Goal: Task Accomplishment & Management: Manage account settings

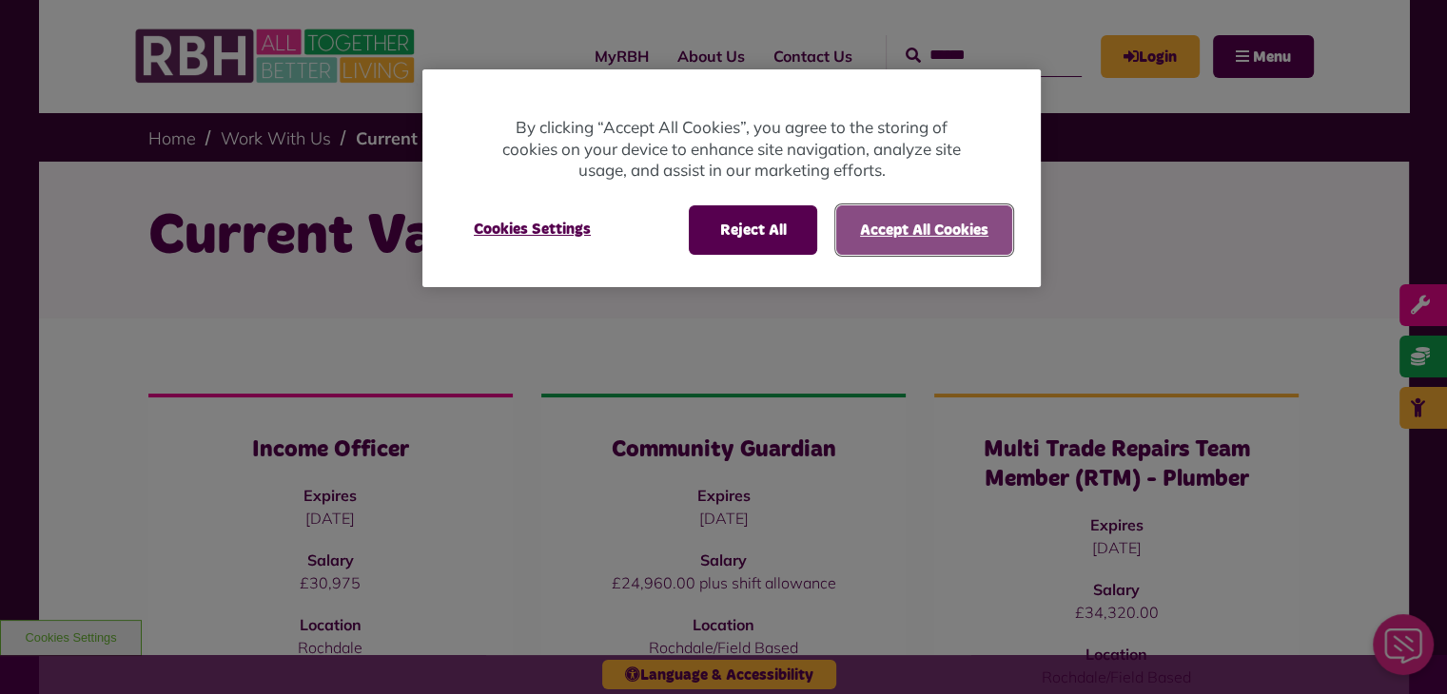
click at [909, 244] on button "Accept All Cookies" at bounding box center [924, 229] width 176 height 49
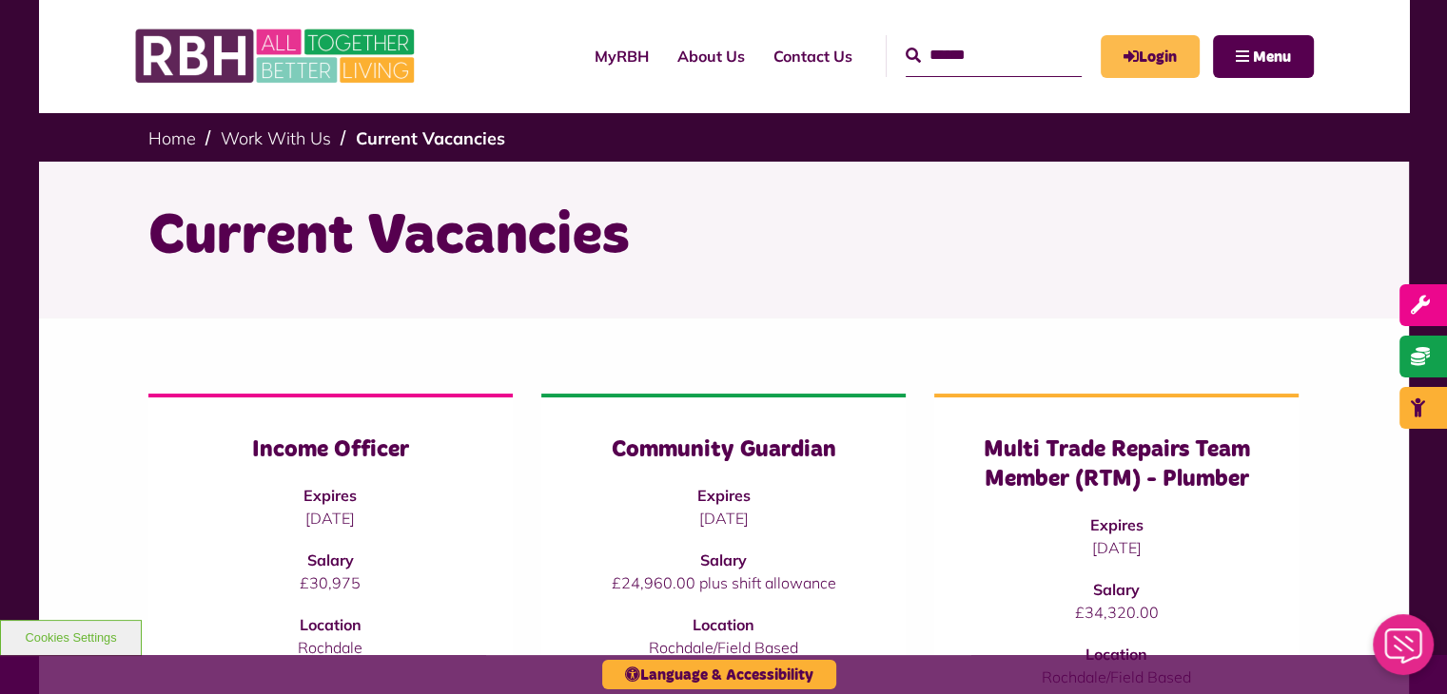
click at [1145, 55] on link "Login" at bounding box center [1150, 56] width 99 height 43
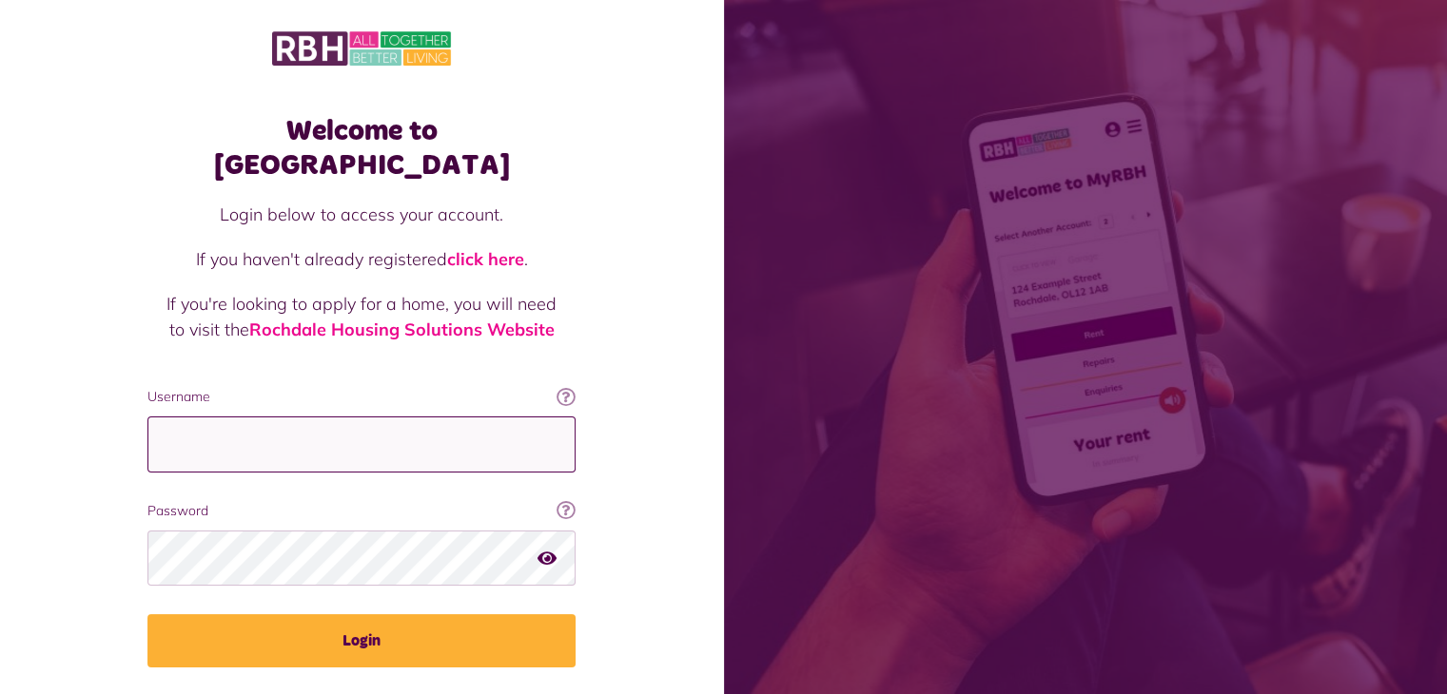
click at [372, 424] on input "Username" at bounding box center [361, 445] width 428 height 56
type input "**********"
click at [548, 549] on icon "button" at bounding box center [546, 557] width 19 height 17
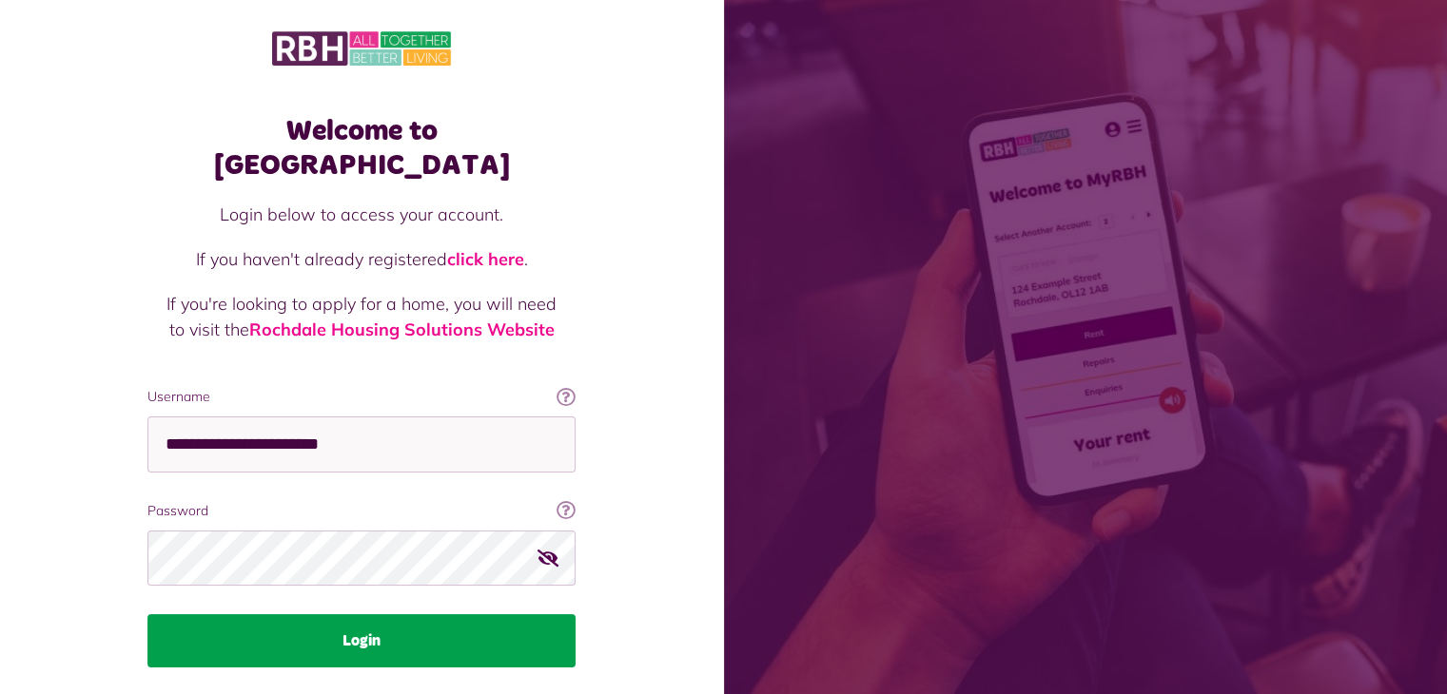
click at [350, 614] on button "Login" at bounding box center [361, 640] width 428 height 53
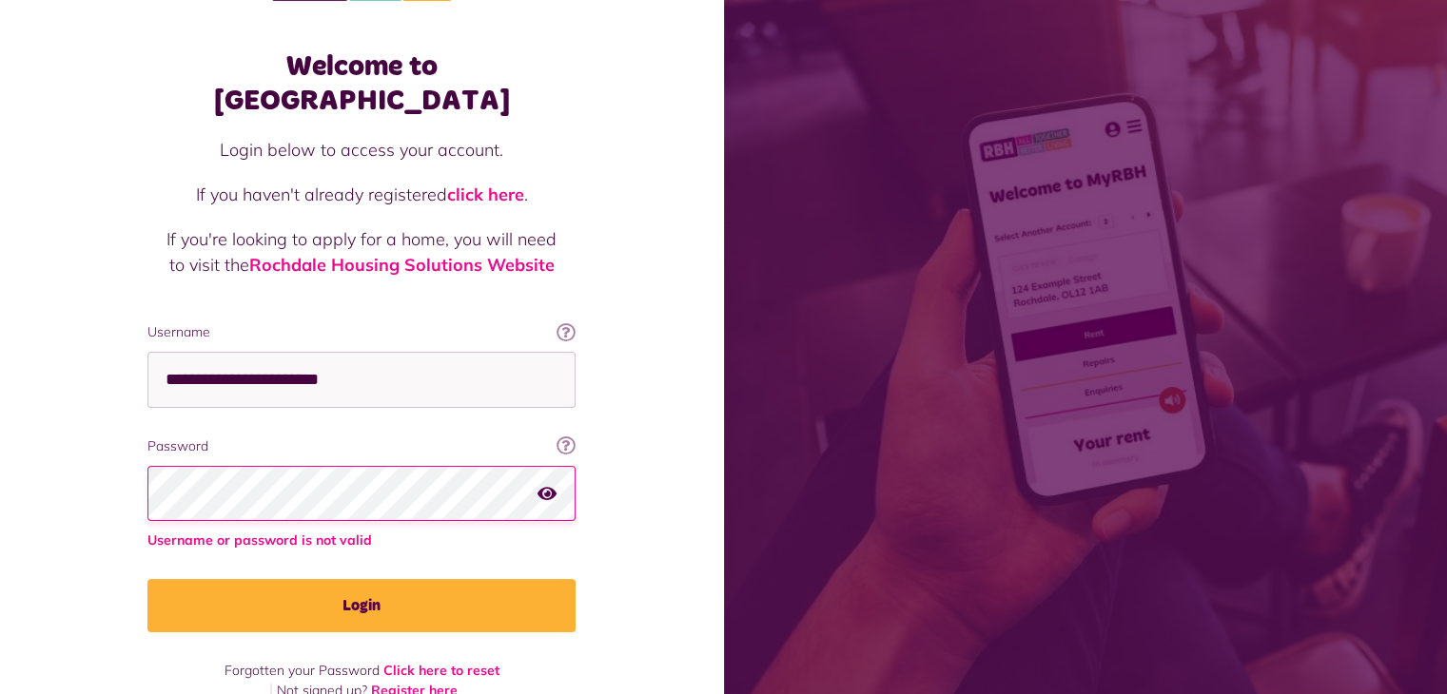
scroll to position [36, 0]
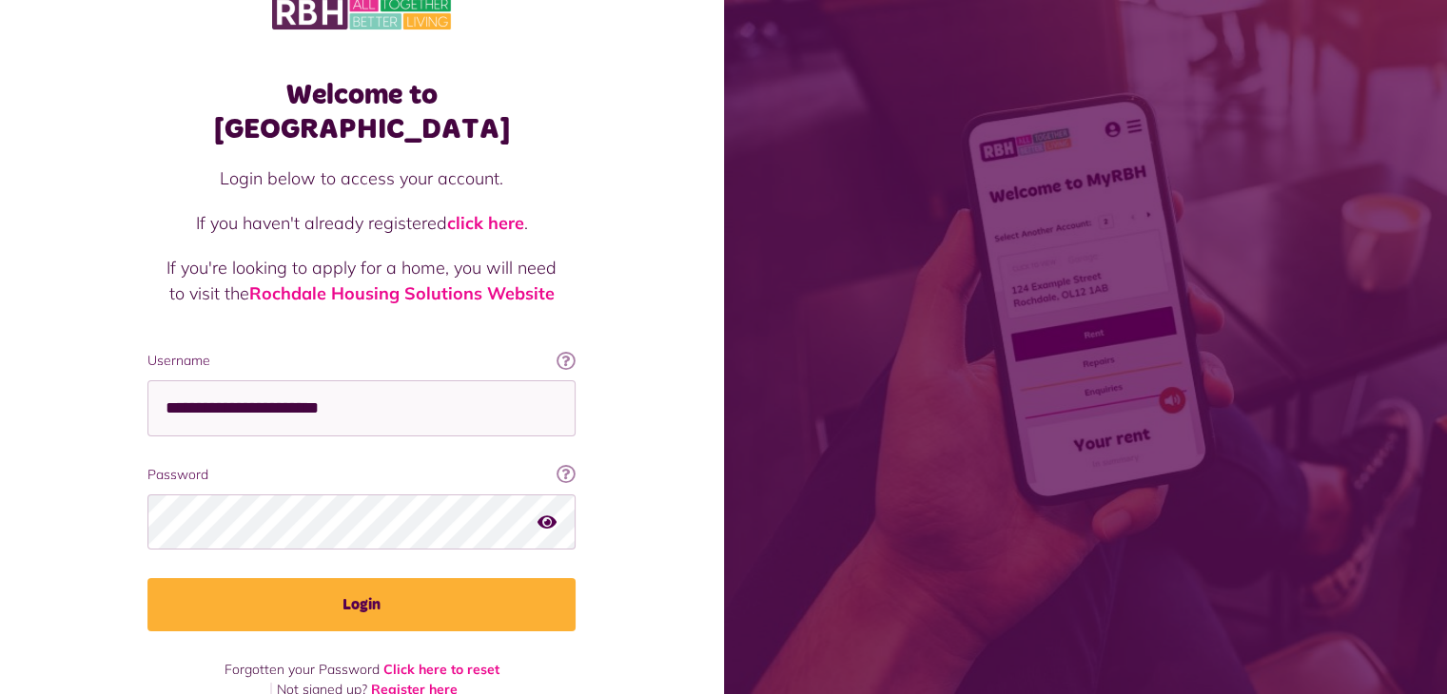
click at [553, 495] on div at bounding box center [361, 522] width 428 height 55
click at [544, 513] on icon "button" at bounding box center [546, 521] width 19 height 17
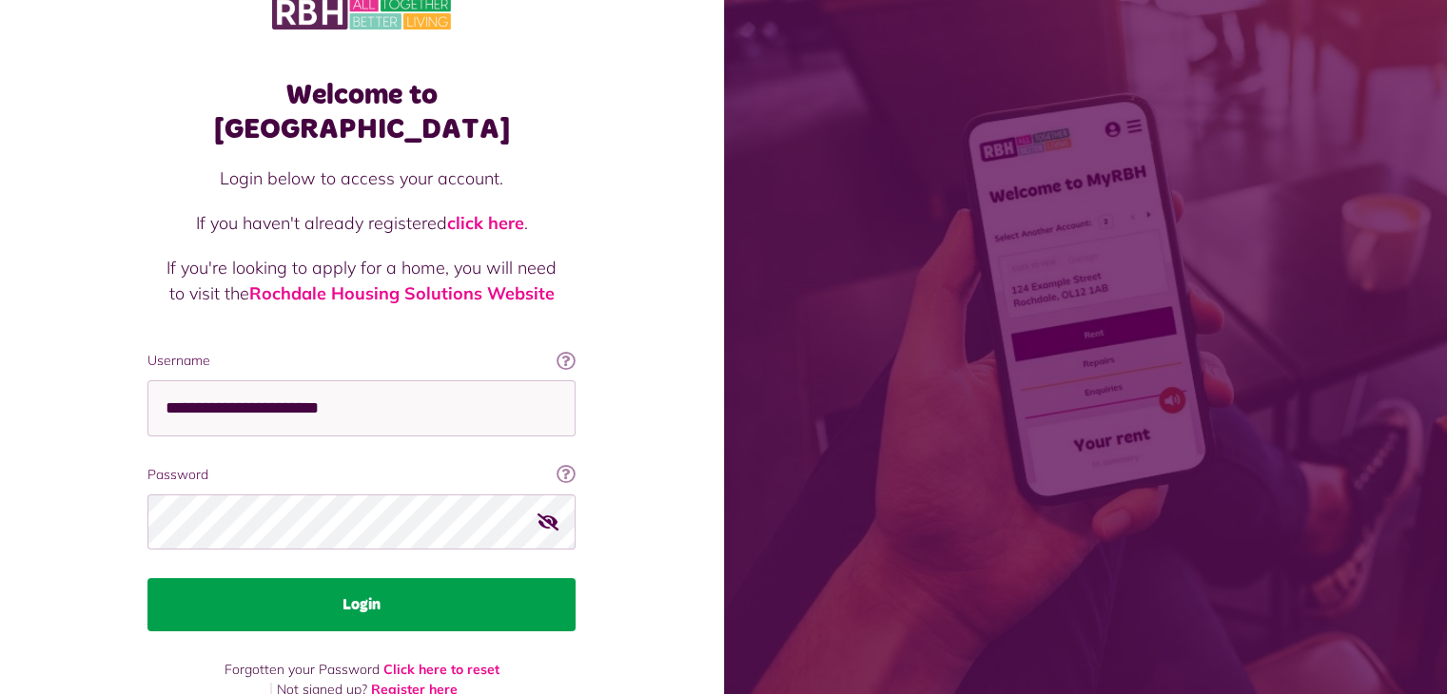
click at [361, 578] on button "Login" at bounding box center [361, 604] width 428 height 53
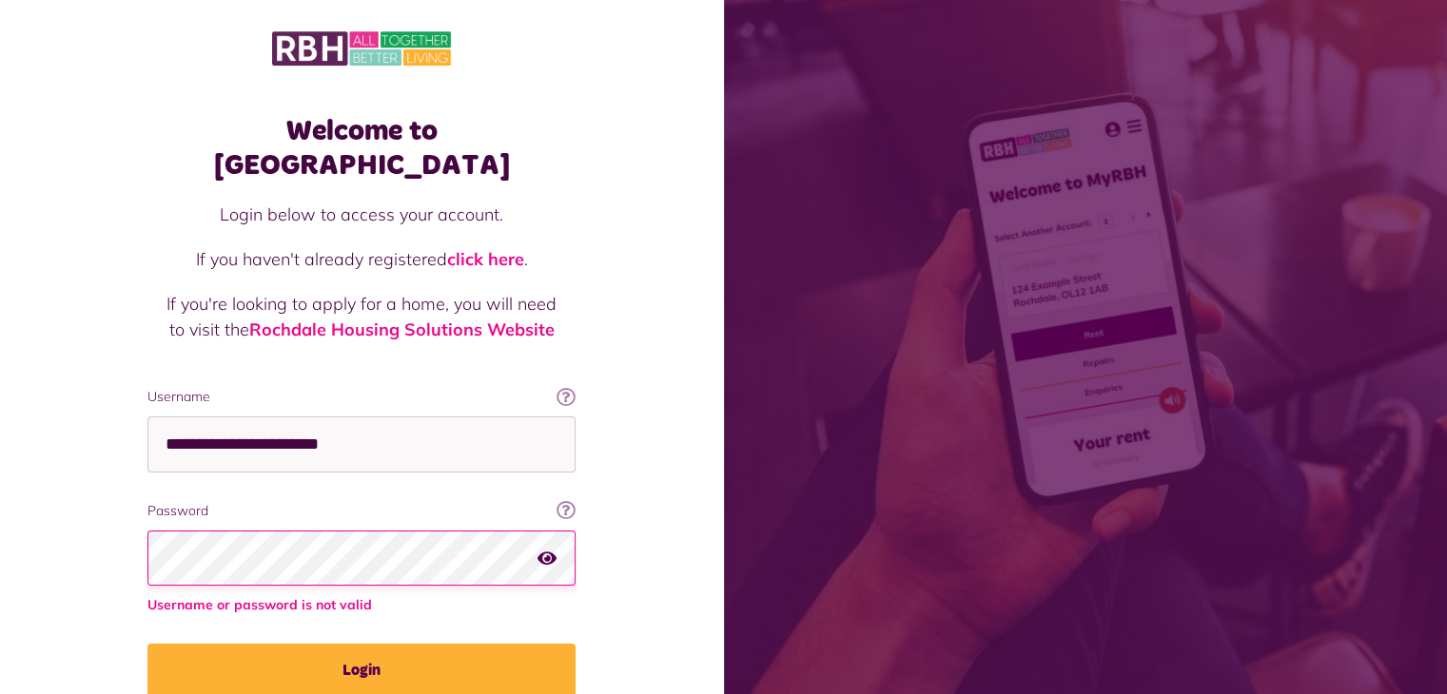
click at [597, 518] on div "Welcome to [GEOGRAPHIC_DATA] Login below to access your account. If you haven't…" at bounding box center [362, 397] width 724 height 794
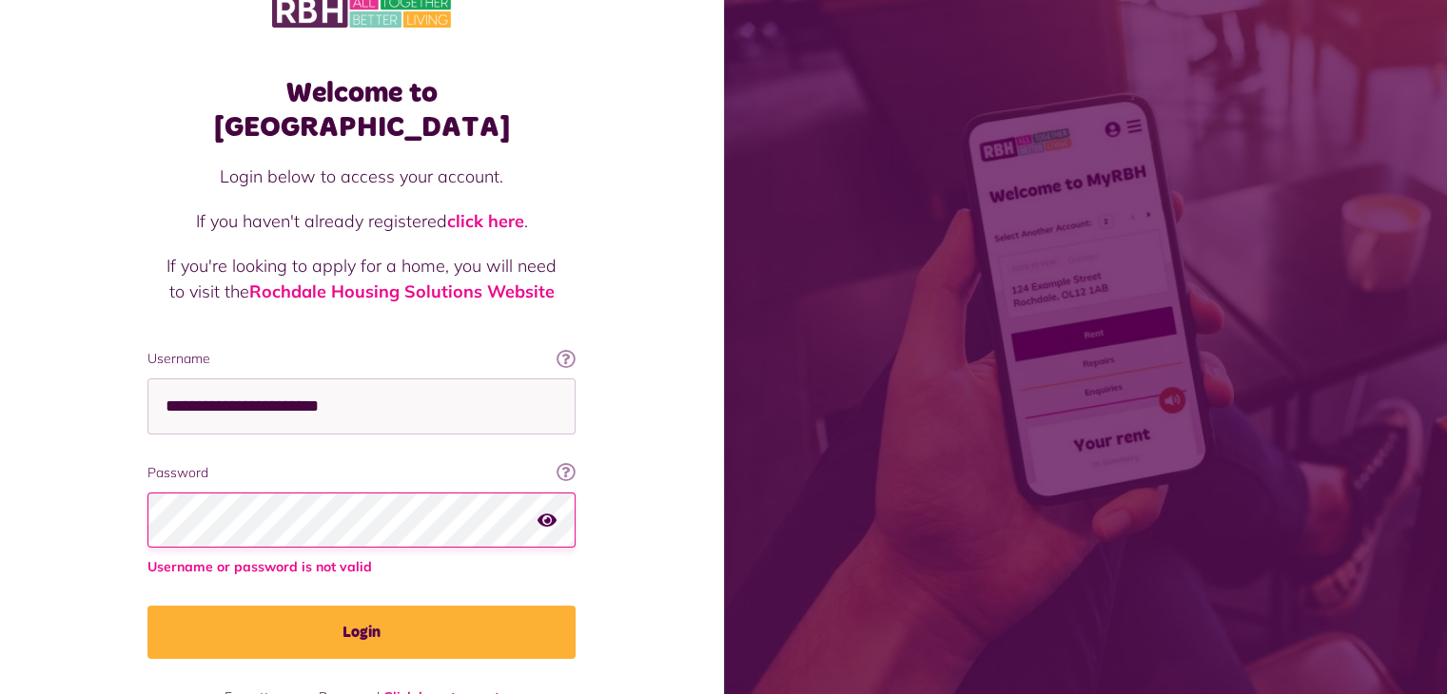
scroll to position [65, 0]
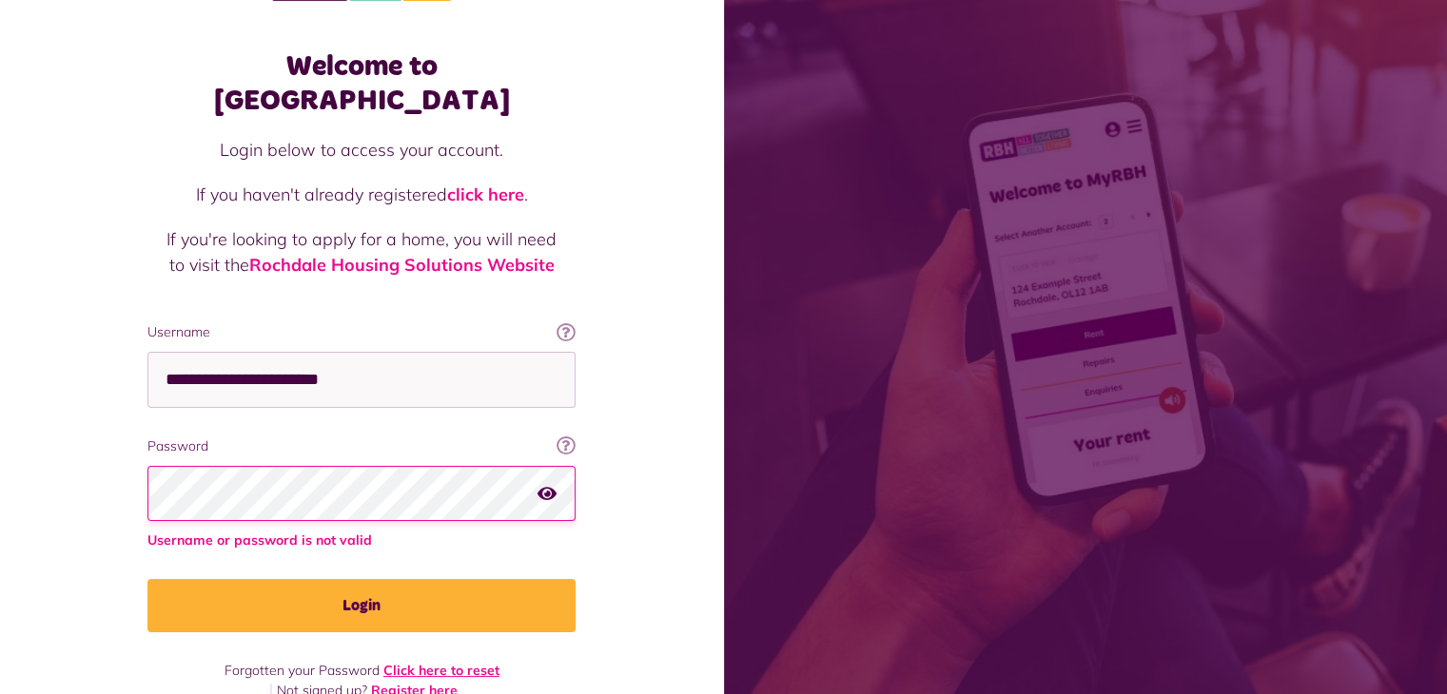
click at [448, 662] on link "Click here to reset" at bounding box center [441, 670] width 116 height 17
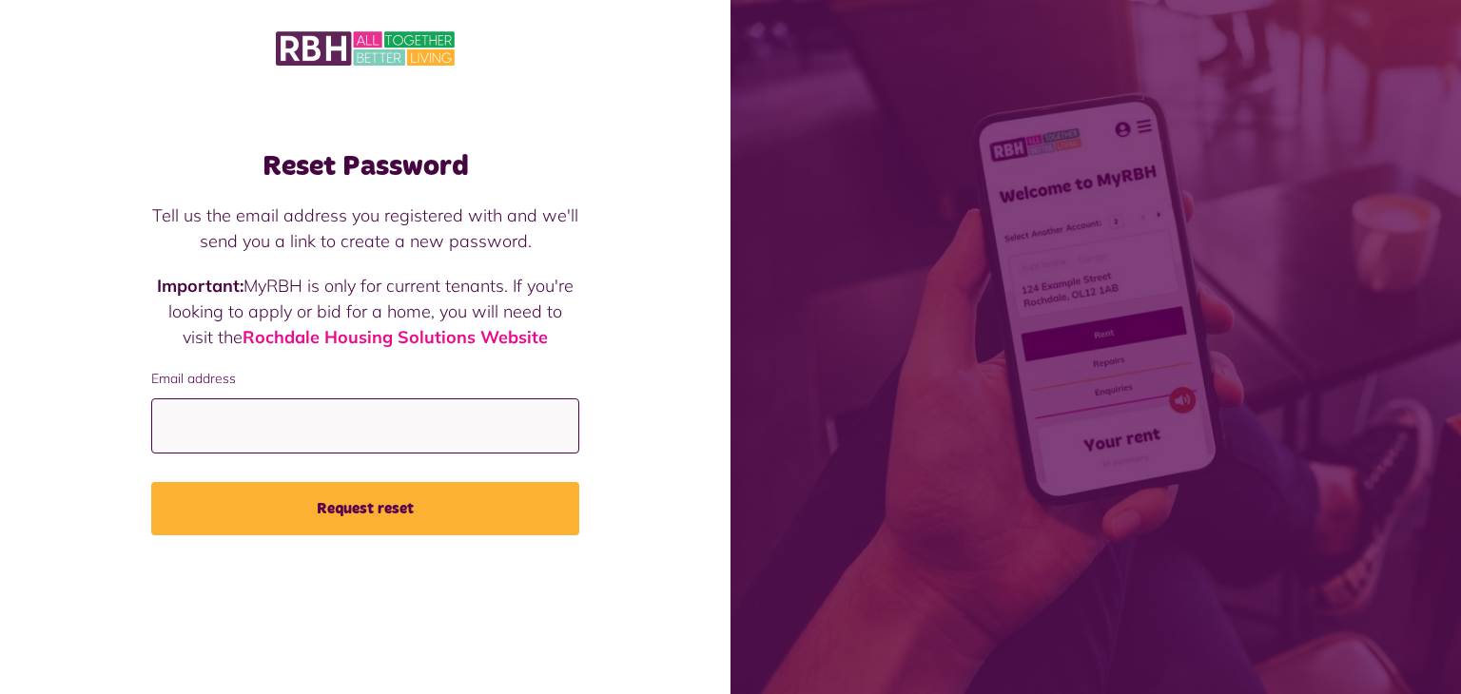
click at [263, 435] on input "Email address" at bounding box center [365, 427] width 428 height 56
type input "**********"
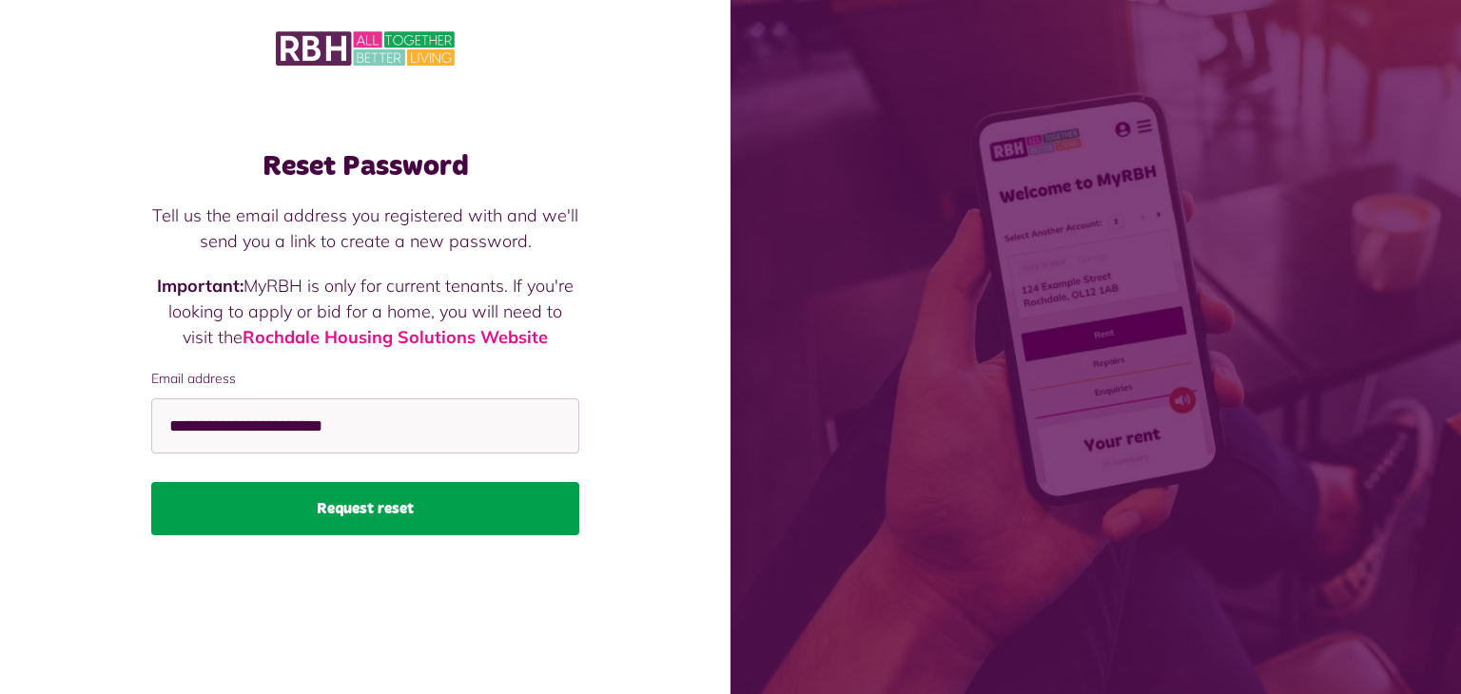
click at [331, 507] on button "Request reset" at bounding box center [365, 508] width 428 height 53
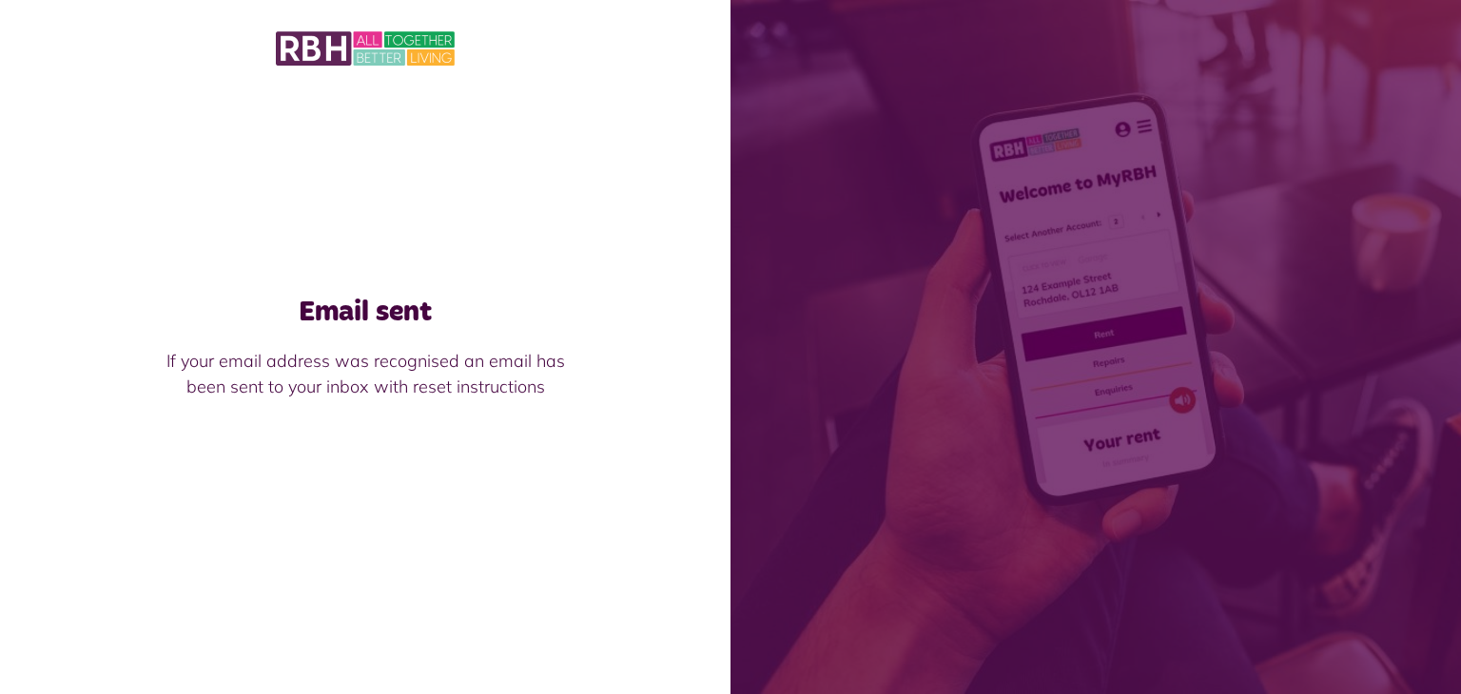
click at [378, 318] on h1 "Email sent" at bounding box center [365, 312] width 428 height 34
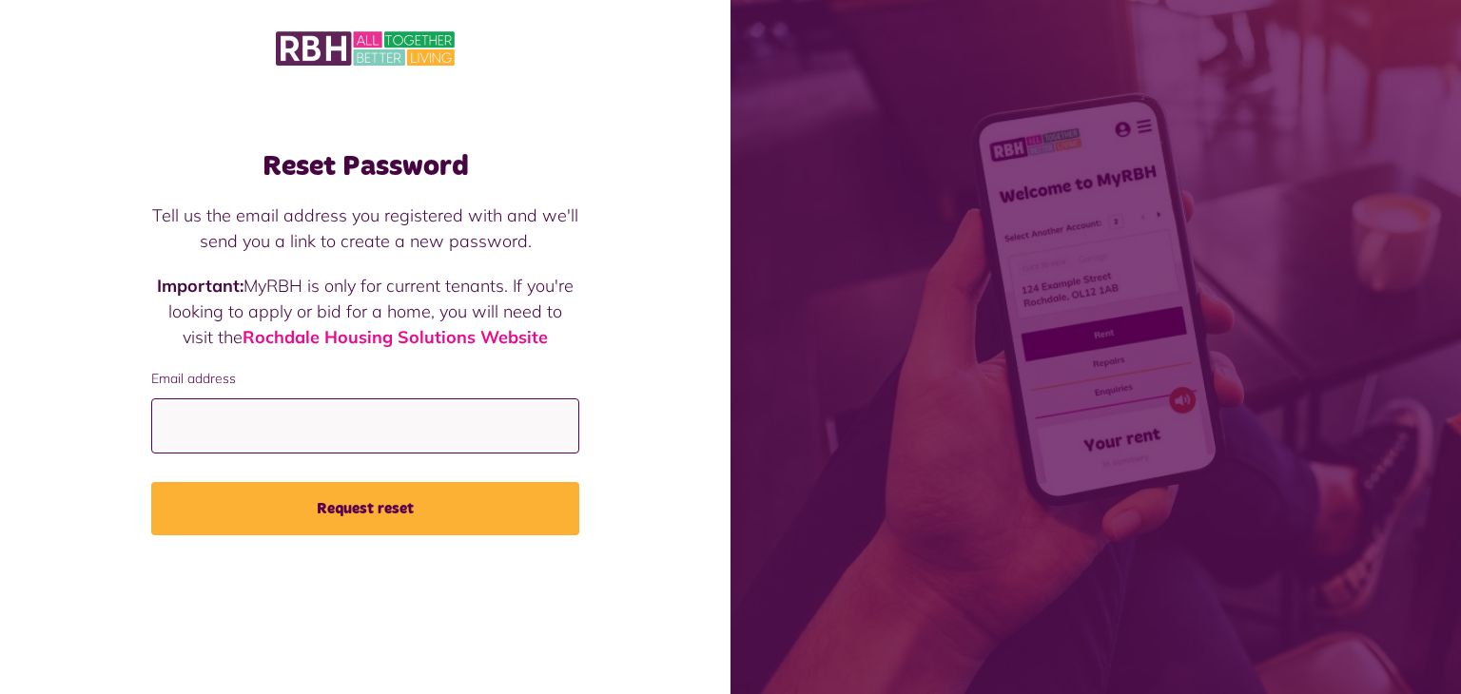
click at [223, 425] on input "Email address" at bounding box center [365, 427] width 428 height 56
type input "**********"
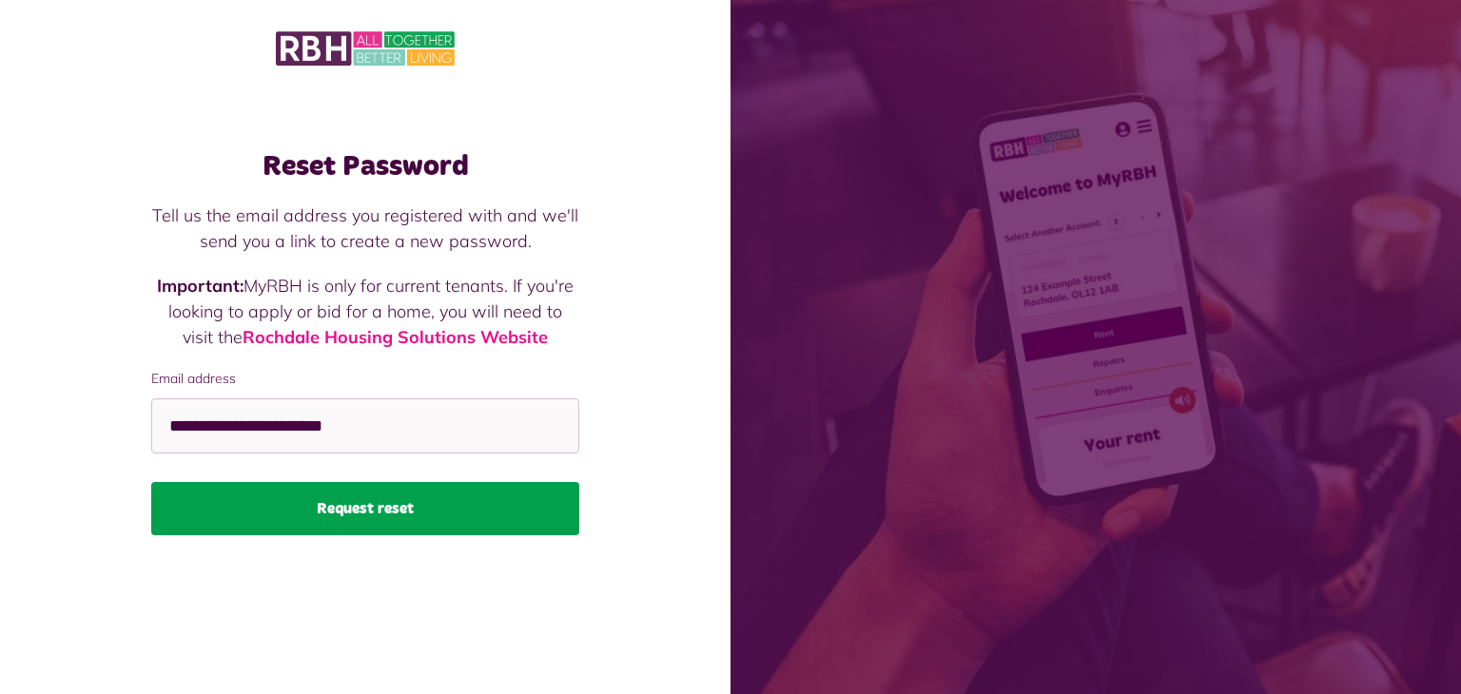
click at [345, 517] on button "Request reset" at bounding box center [365, 508] width 428 height 53
